Goal: Navigation & Orientation: Go to known website

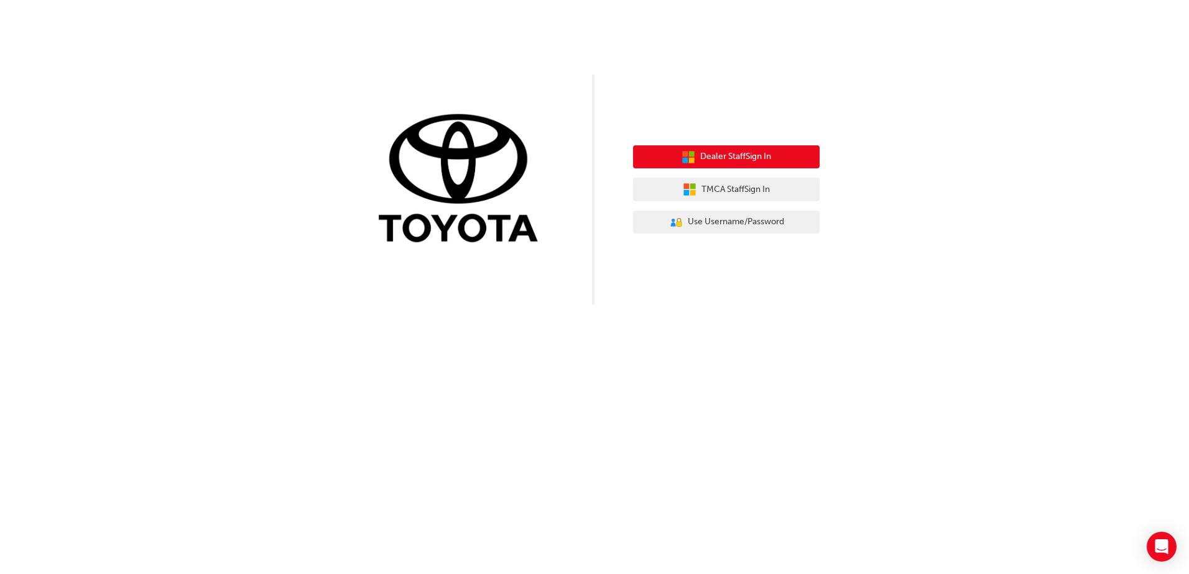
click at [765, 154] on span "Dealer Staff Sign In" at bounding box center [735, 157] width 71 height 14
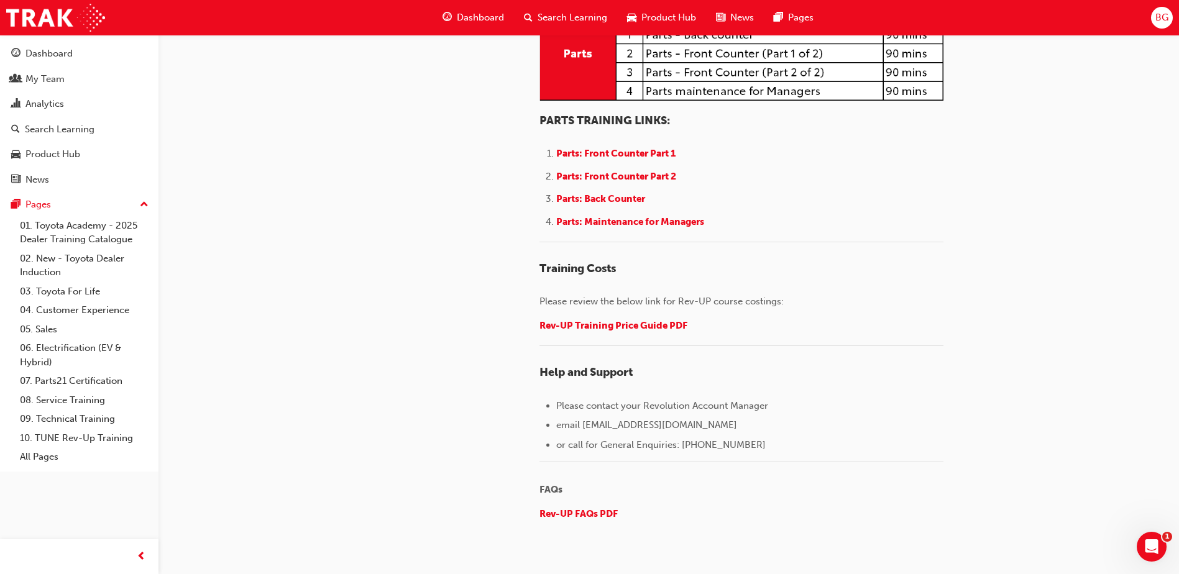
scroll to position [1910, 0]
